Goal: Transaction & Acquisition: Obtain resource

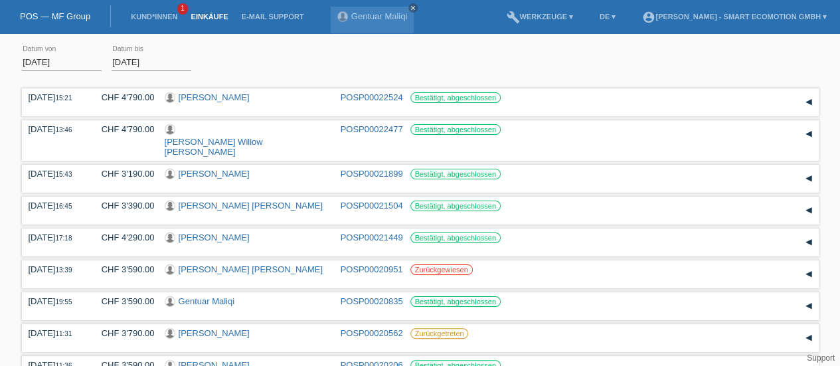
click at [189, 137] on link "[PERSON_NAME] Willow [PERSON_NAME]" at bounding box center [214, 147] width 98 height 20
click at [207, 92] on link "[PERSON_NAME]" at bounding box center [214, 97] width 71 height 10
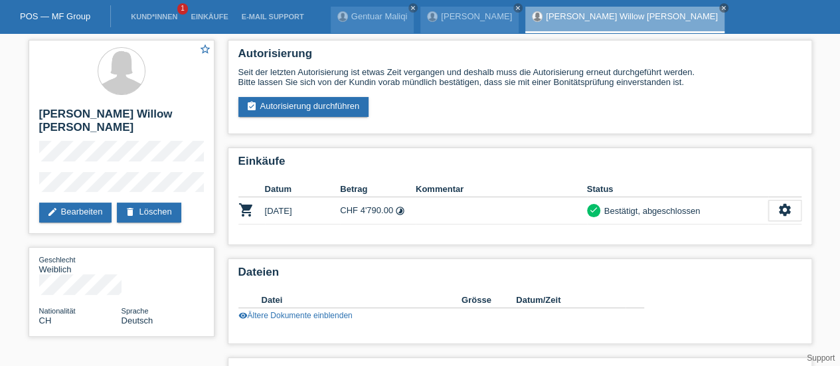
scroll to position [78, 0]
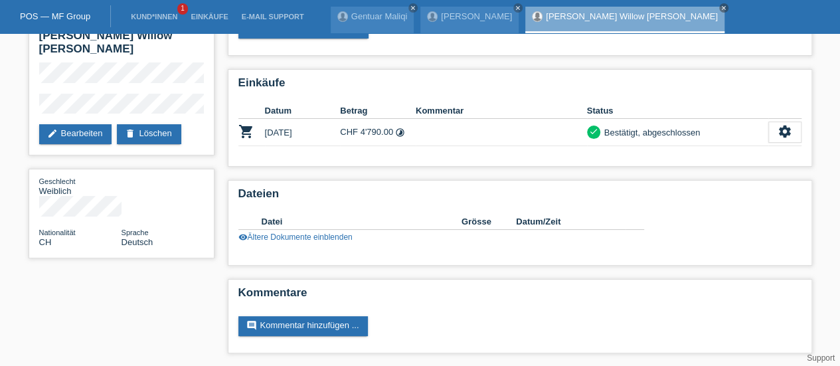
click at [782, 130] on icon "settings" at bounding box center [784, 131] width 15 height 15
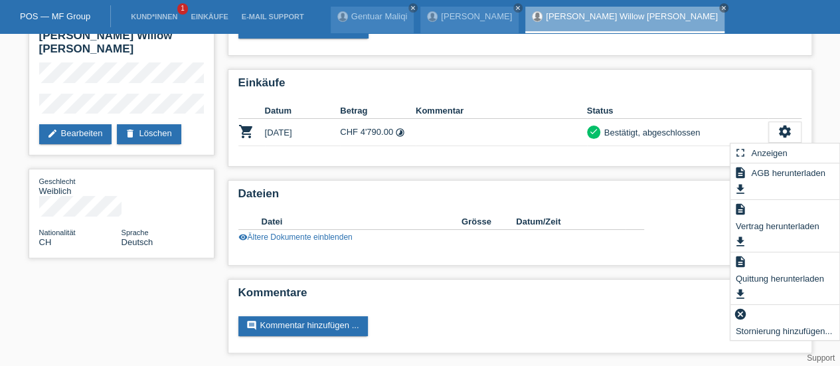
click at [779, 286] on span "Quittung herunterladen" at bounding box center [779, 278] width 92 height 16
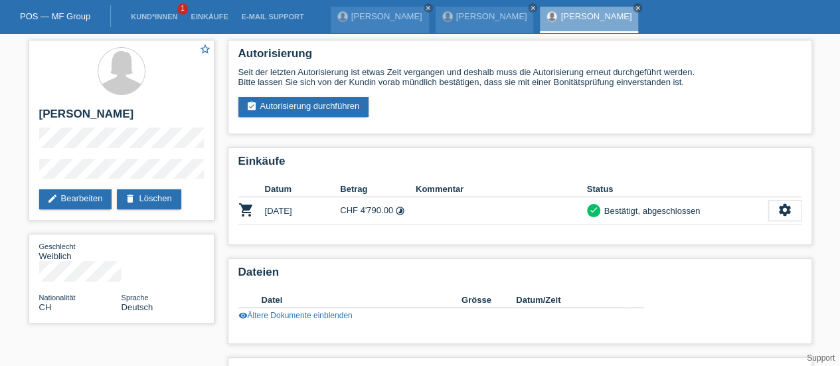
click at [783, 213] on icon "settings" at bounding box center [784, 209] width 15 height 15
click at [769, 349] on div "Autorisierung Seit der letzten Autorisierung ist etwas Zeit vergangen und desha…" at bounding box center [519, 239] width 597 height 412
click at [787, 213] on icon "settings" at bounding box center [784, 209] width 15 height 15
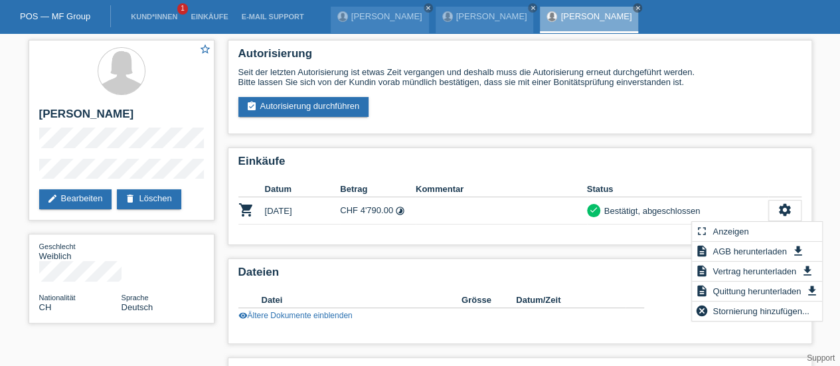
click at [742, 296] on span "Quittung herunterladen" at bounding box center [756, 291] width 92 height 16
